Goal: Task Accomplishment & Management: Complete application form

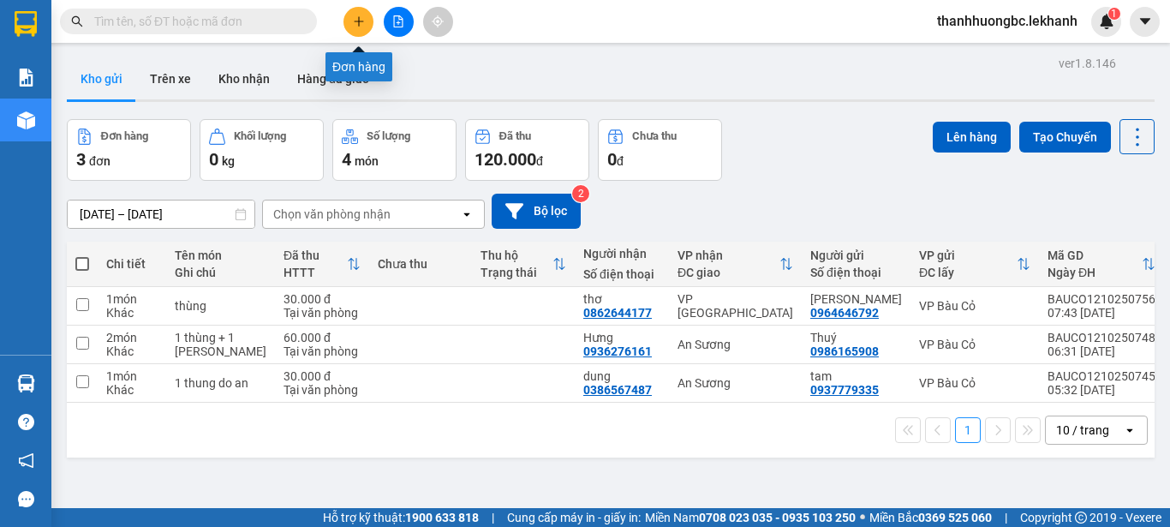
click at [367, 15] on button at bounding box center [358, 22] width 30 height 30
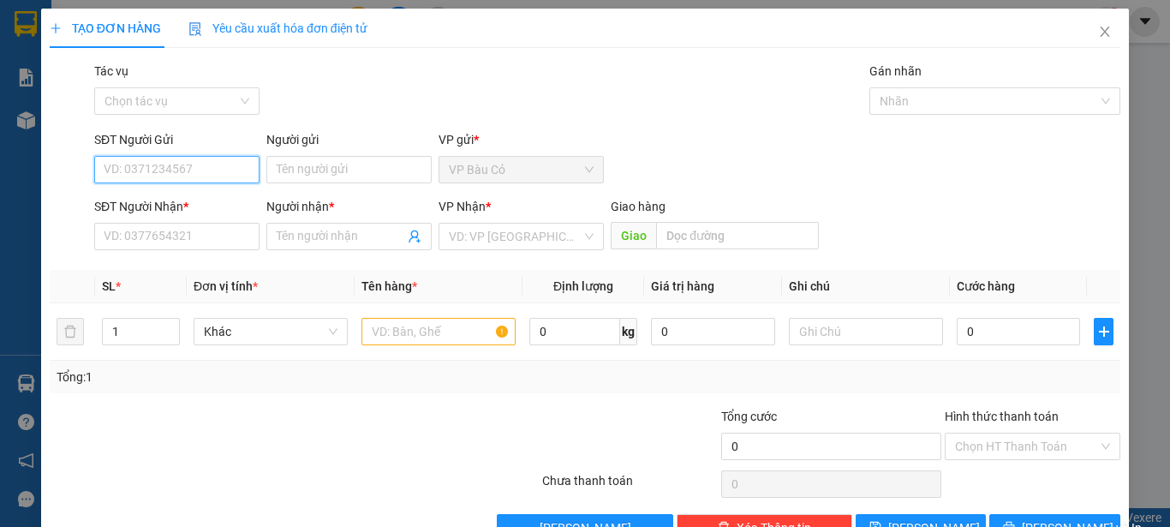
click at [188, 163] on input "SĐT Người Gửi" at bounding box center [176, 169] width 165 height 27
click at [236, 164] on input "SĐT Người Gửi" at bounding box center [176, 169] width 165 height 27
type input "0"
click at [201, 201] on div "0353446331 - thuỷ" at bounding box center [175, 203] width 143 height 19
type input "0353446331"
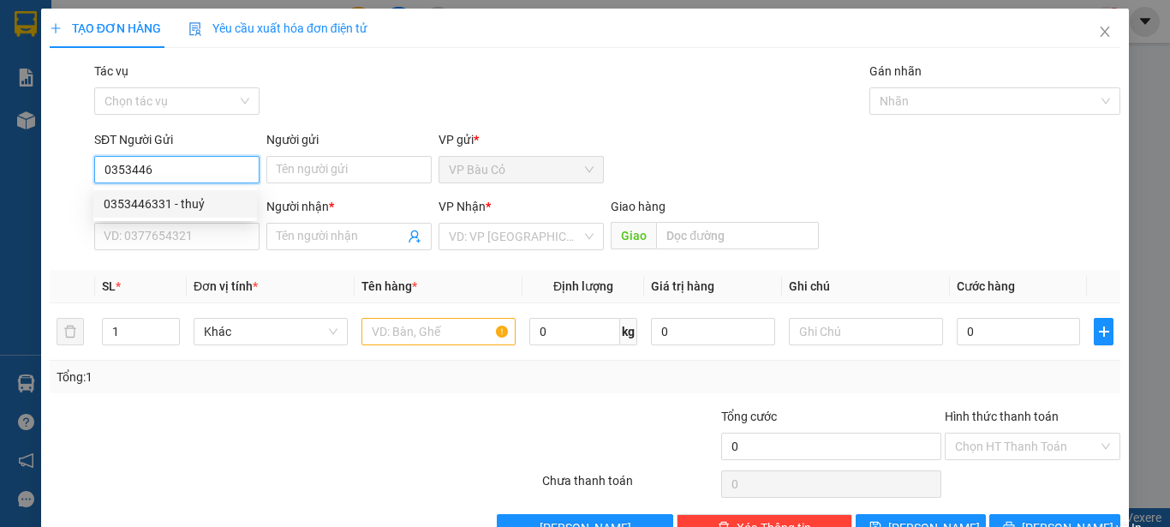
type input "thuỷ"
type input "0877302593"
type input "trang"
type input "40.000"
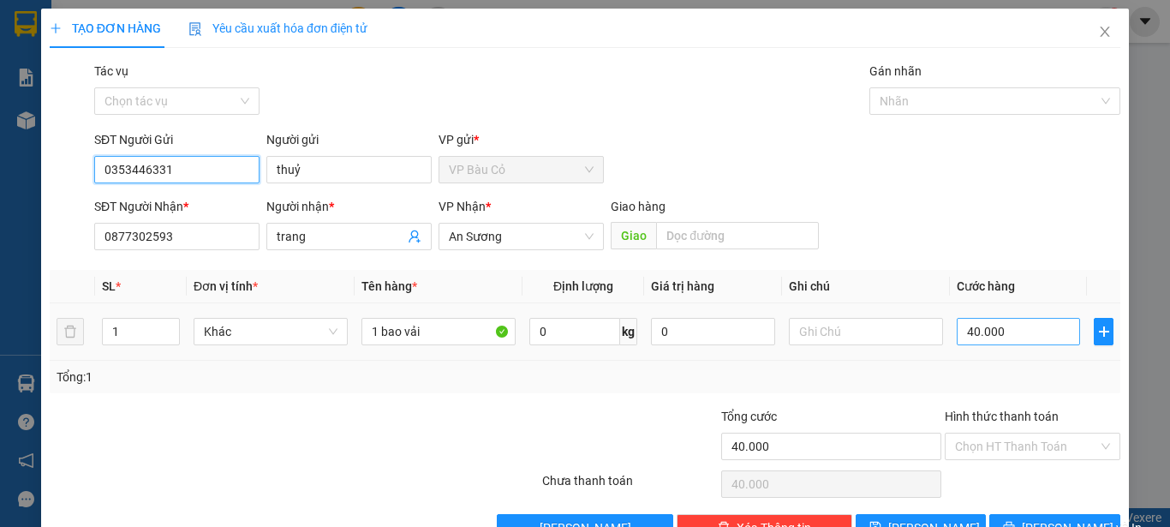
type input "0353446331"
click at [990, 333] on input "40.000" at bounding box center [1018, 331] width 123 height 27
type input "6"
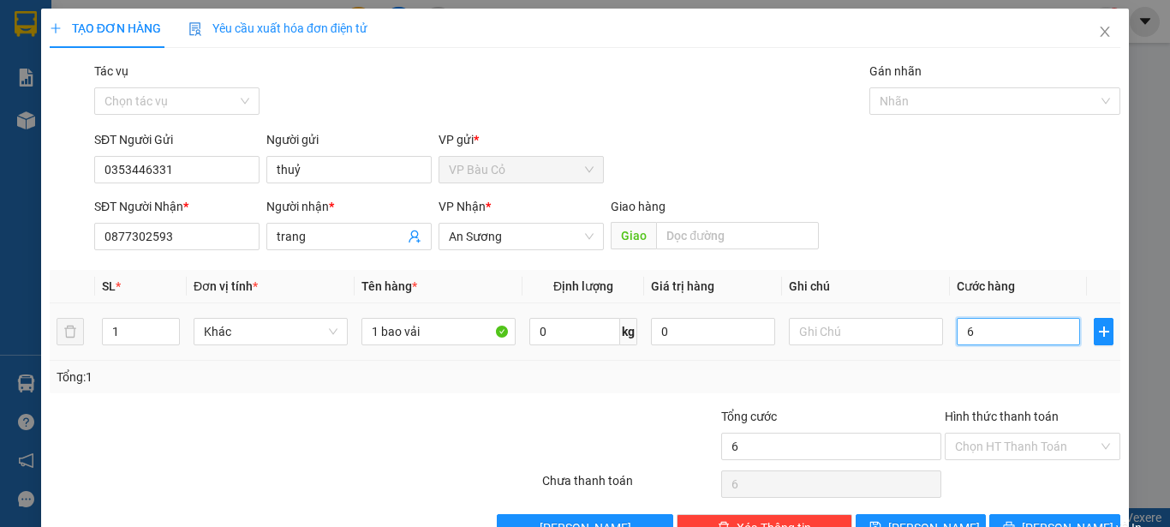
type input "60"
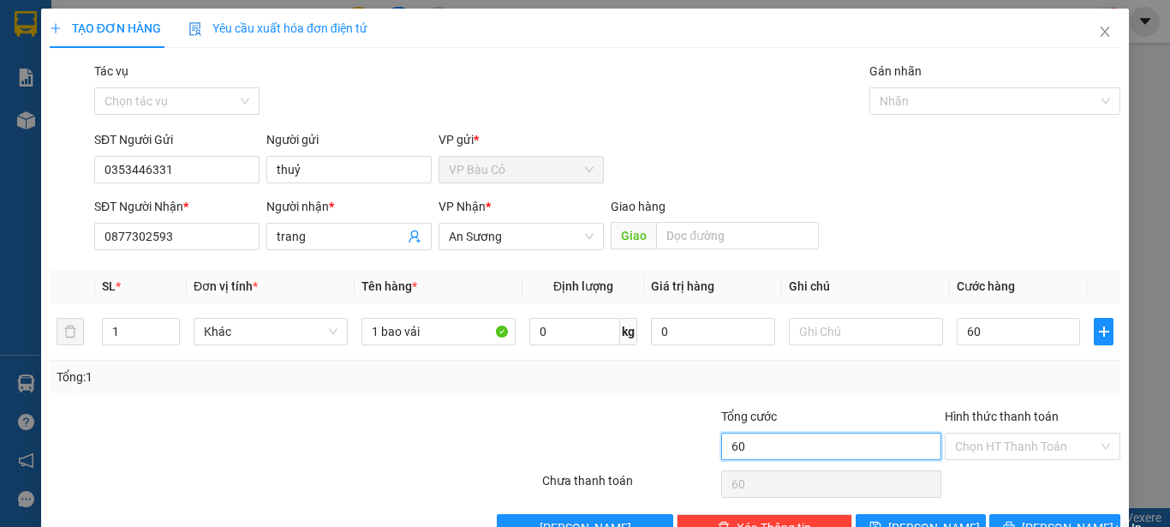
type input "60.000"
click at [920, 447] on input "60.000" at bounding box center [831, 446] width 220 height 27
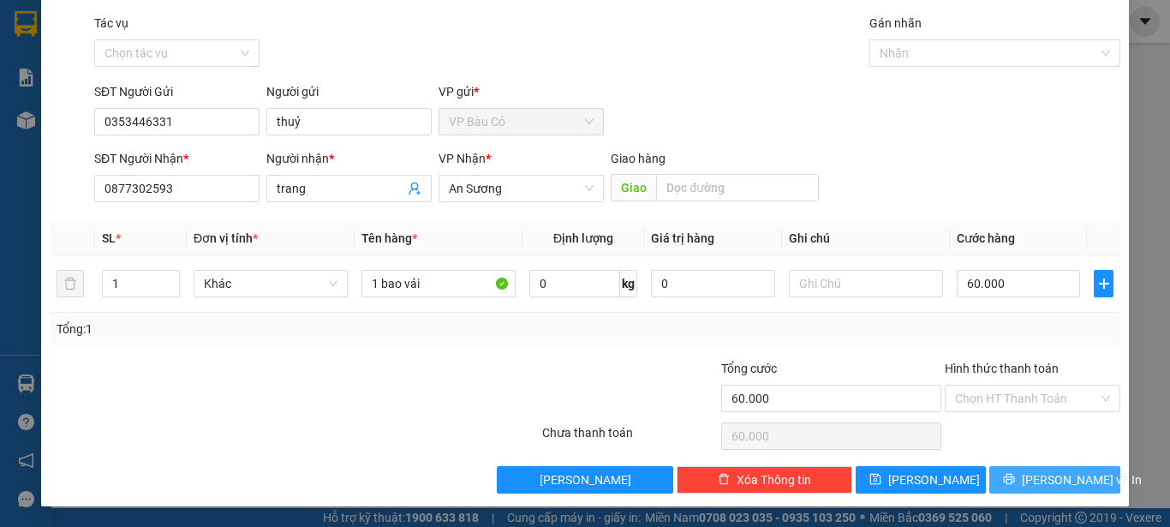
click at [1060, 479] on span "[PERSON_NAME] và In" at bounding box center [1082, 479] width 120 height 19
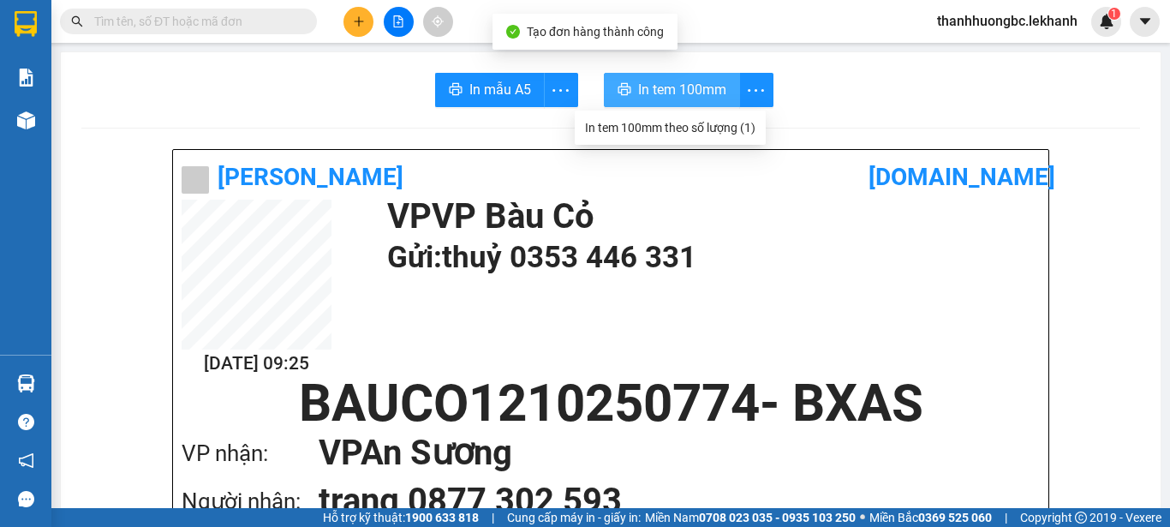
click at [702, 96] on span "In tem 100mm" at bounding box center [682, 89] width 88 height 21
click at [651, 86] on span "In tem 100mm" at bounding box center [682, 89] width 88 height 21
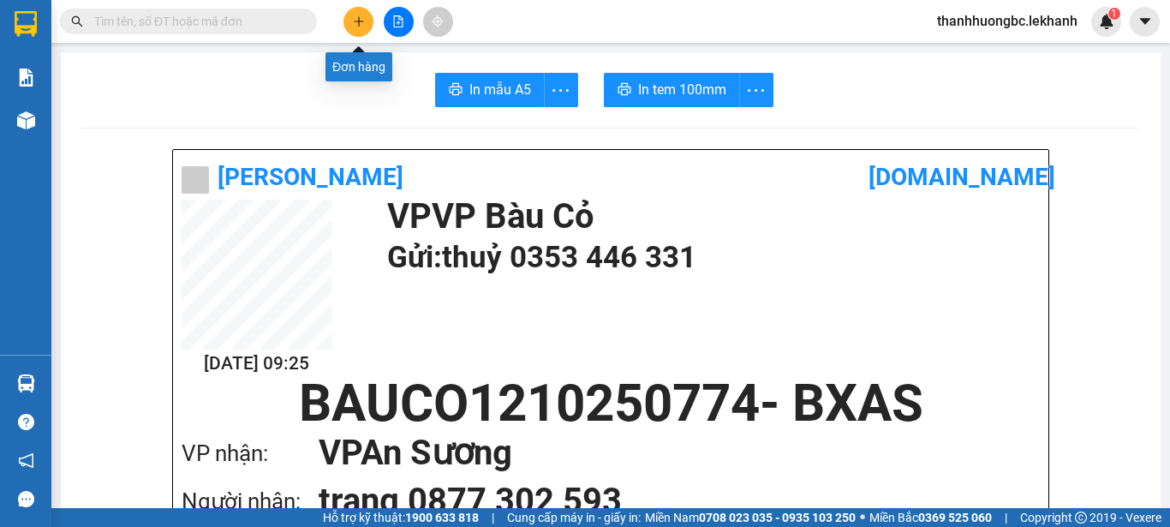
click at [353, 18] on icon "plus" at bounding box center [359, 21] width 12 height 12
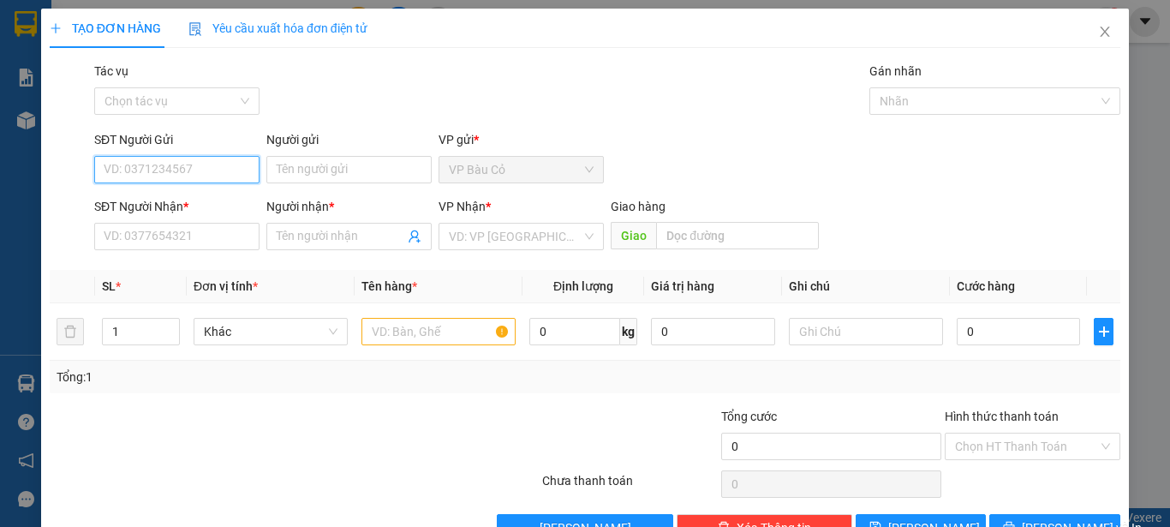
click at [202, 176] on input "SĐT Người Gửi" at bounding box center [176, 169] width 165 height 27
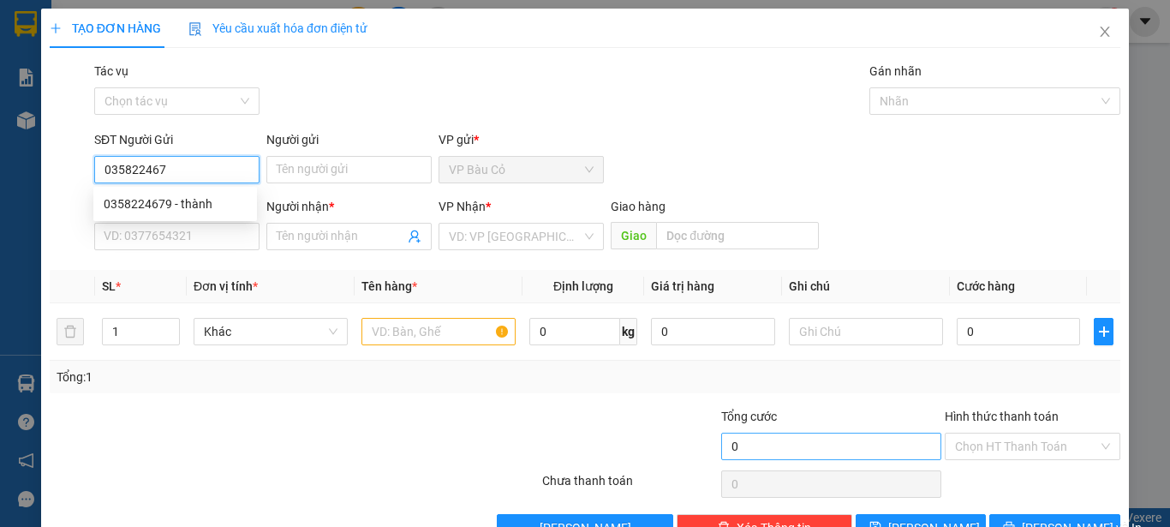
type input "0358224679"
click at [113, 204] on div "0358224679 - thành" at bounding box center [175, 203] width 143 height 19
type input "thành"
type input "0764991601"
type input "tâm"
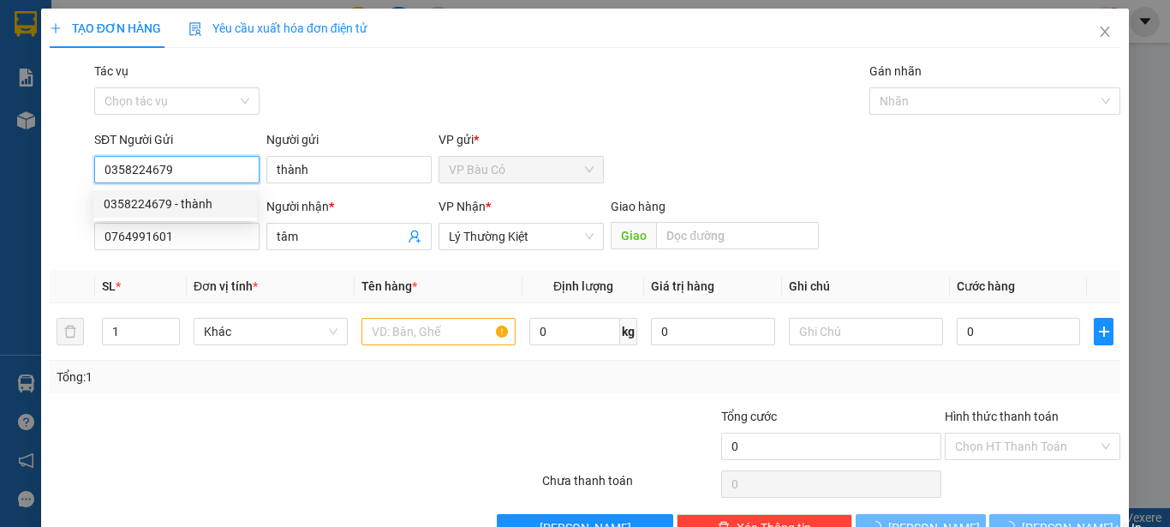
type input "40.000"
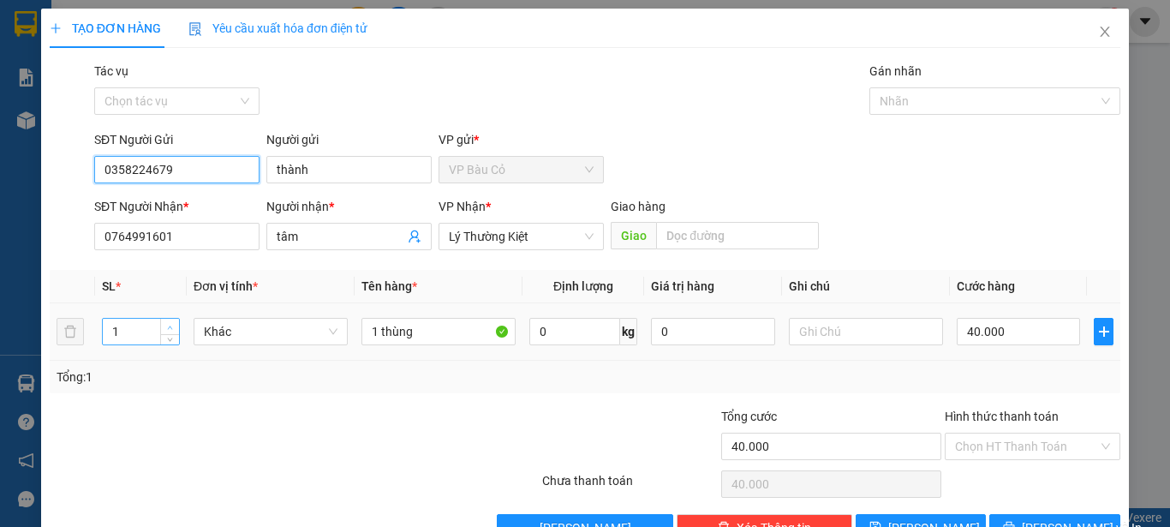
type input "0358224679"
click at [170, 326] on icon "up" at bounding box center [170, 326] width 5 height 3
type input "2"
click at [1016, 334] on input "40.000" at bounding box center [1018, 331] width 123 height 27
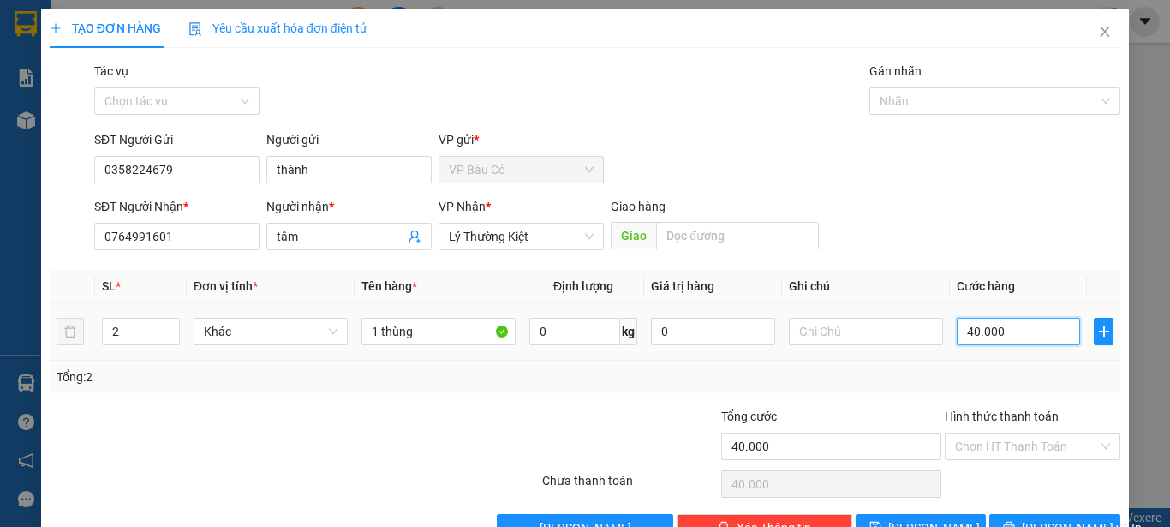
type input "7"
type input "70"
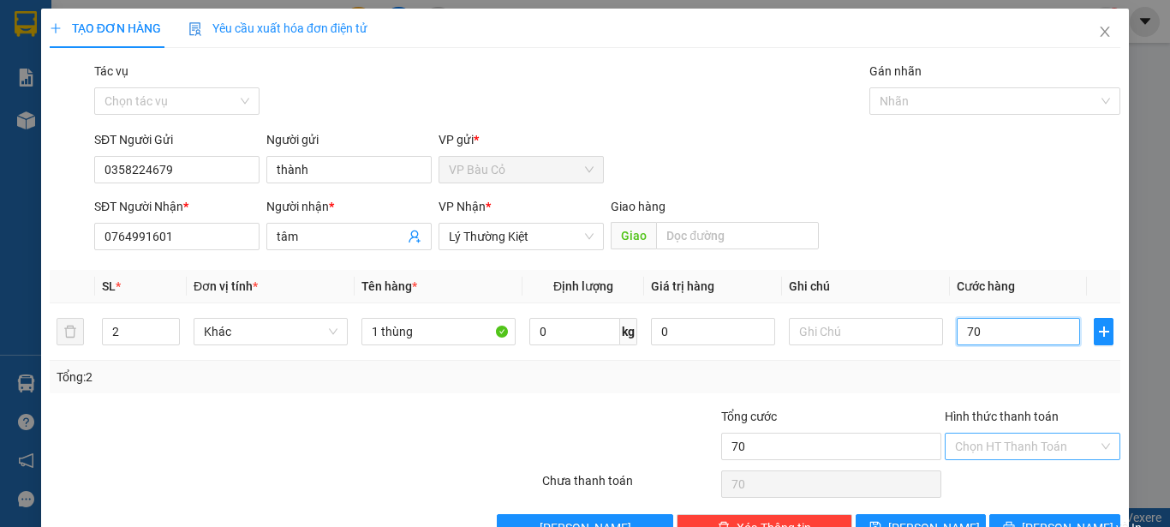
type input "70"
type input "70.000"
click at [976, 442] on input "Hình thức thanh toán" at bounding box center [1026, 446] width 143 height 26
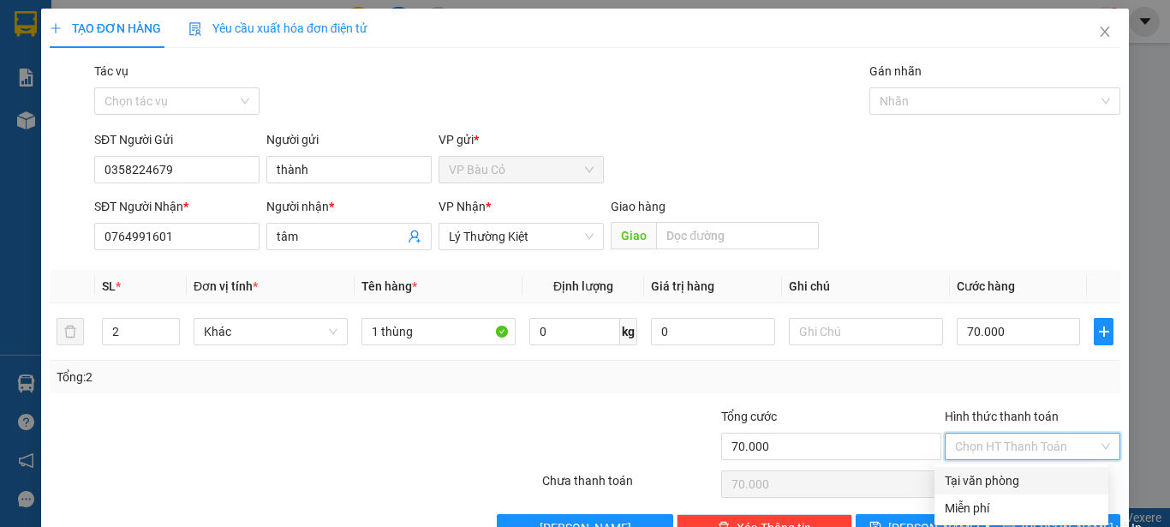
click at [993, 475] on div "Tại văn phòng" at bounding box center [1021, 480] width 153 height 19
type input "0"
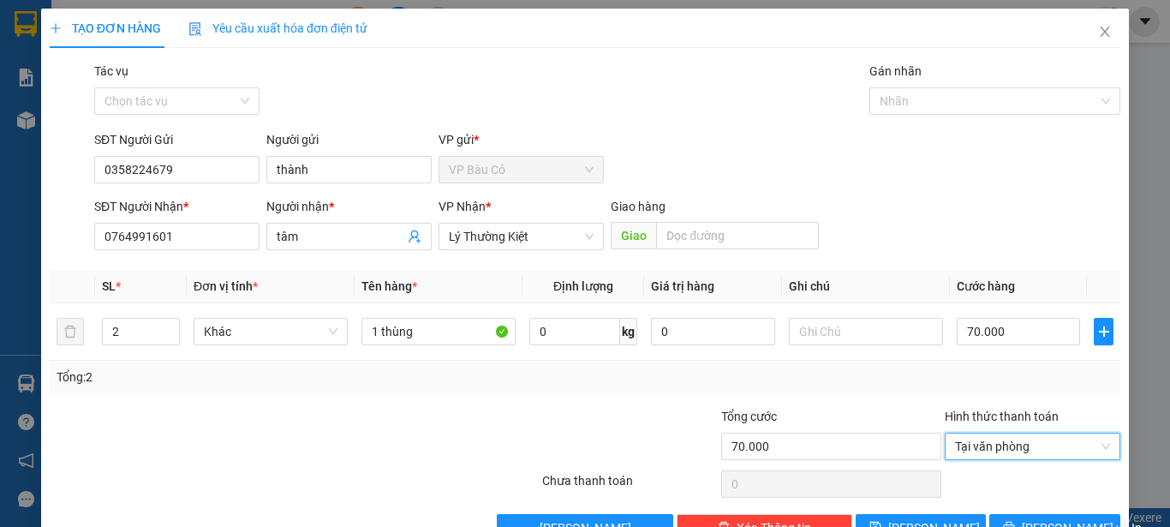
scroll to position [48, 0]
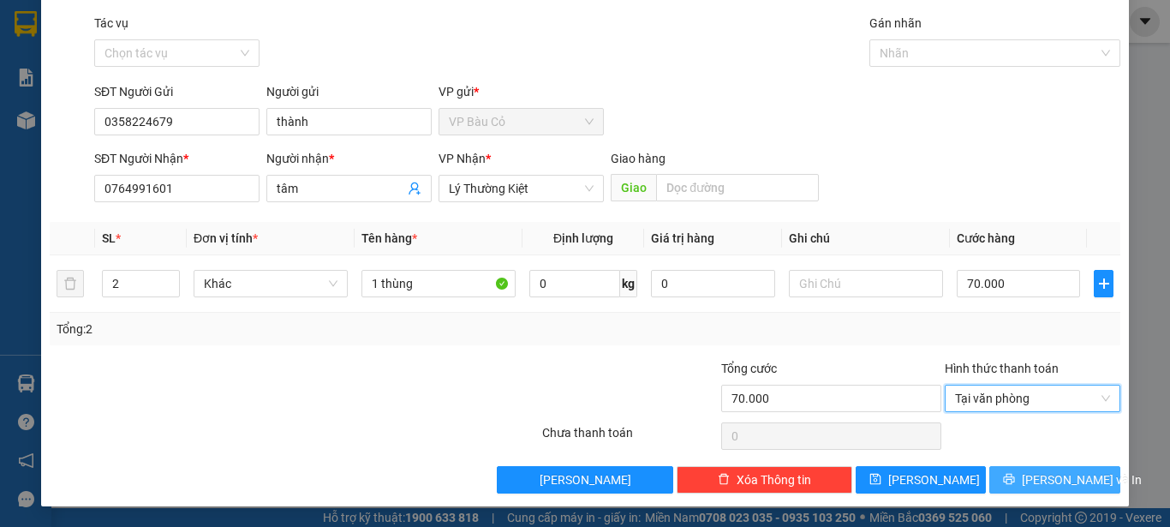
click at [1045, 490] on button "[PERSON_NAME] và In" at bounding box center [1054, 479] width 131 height 27
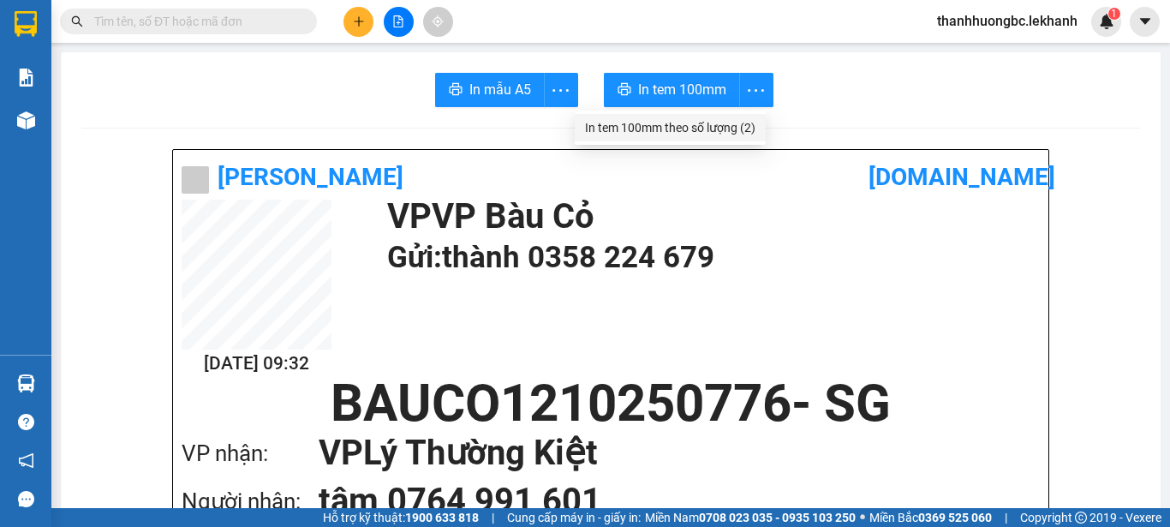
click at [738, 128] on div "In tem 100mm theo số lượng (2)" at bounding box center [670, 127] width 170 height 19
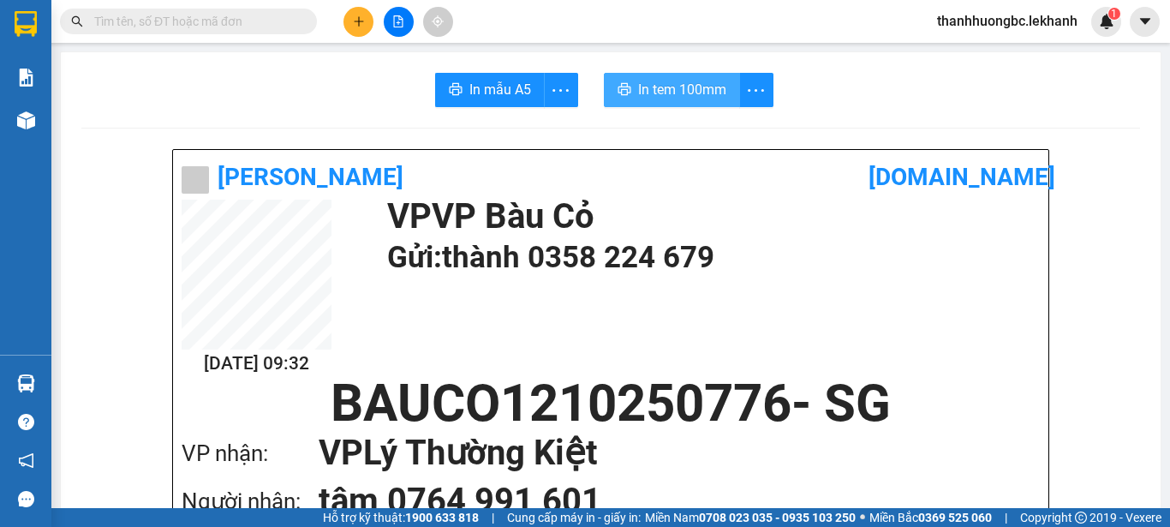
click at [682, 82] on span "In tem 100mm" at bounding box center [682, 89] width 88 height 21
